Goal: Task Accomplishment & Management: Manage account settings

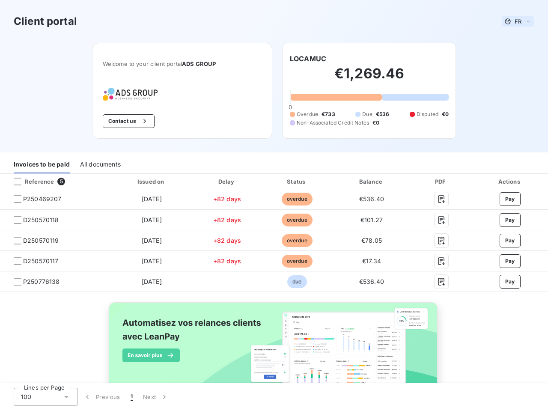
click at [514, 21] on span "FR" at bounding box center [517, 21] width 7 height 7
click at [124, 121] on button "Contact us" at bounding box center [129, 121] width 52 height 14
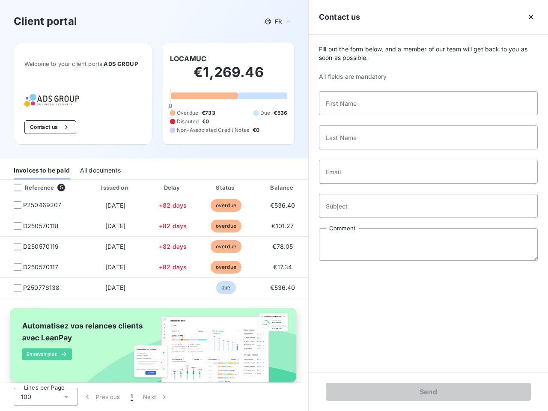
click at [42, 164] on div "Invoices to be paid" at bounding box center [42, 171] width 56 height 18
click at [100, 164] on div "All documents" at bounding box center [100, 171] width 41 height 18
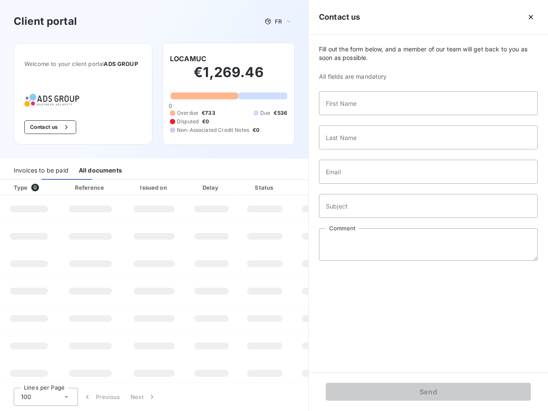
click at [54, 181] on th "Type 0" at bounding box center [29, 187] width 58 height 15
click at [18, 181] on th "Type 0" at bounding box center [29, 187] width 58 height 15
click at [149, 181] on th "Issued on" at bounding box center [154, 187] width 62 height 15
